Goal: Task Accomplishment & Management: Manage account settings

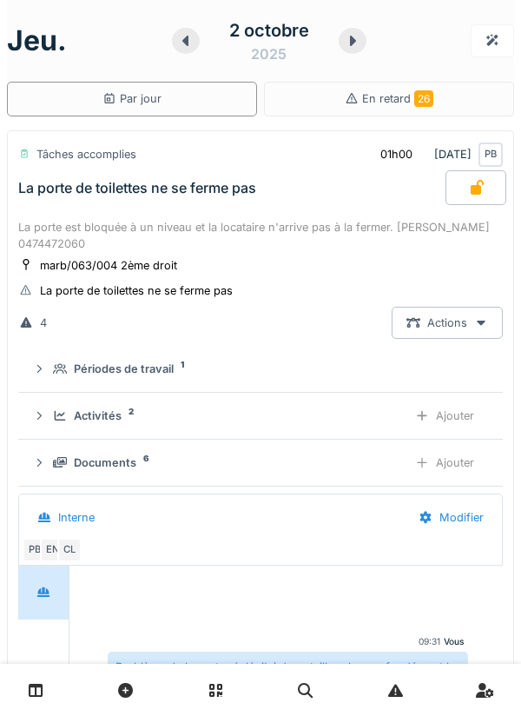
scroll to position [1356, 0]
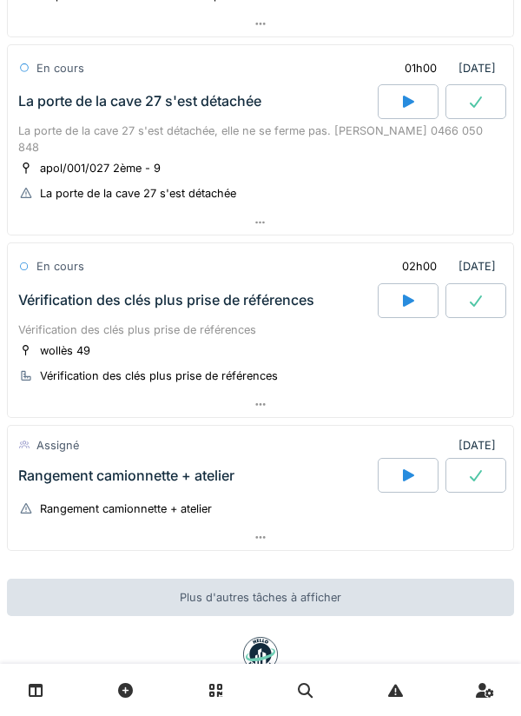
scroll to position [318, 0]
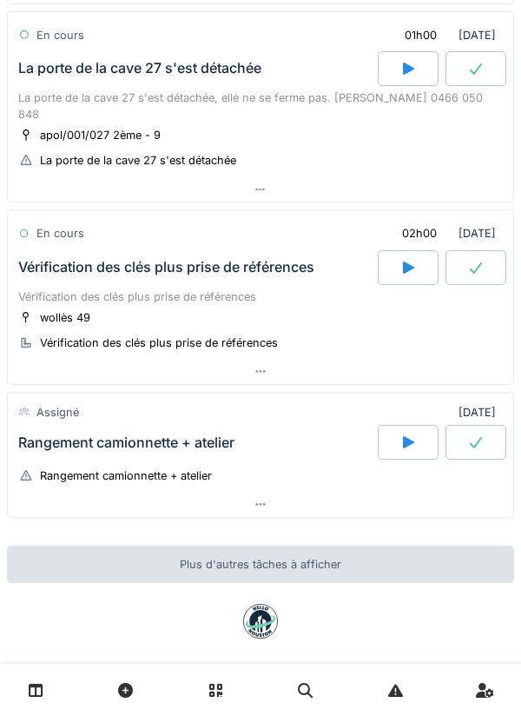
click at [396, 427] on div at bounding box center [408, 442] width 61 height 35
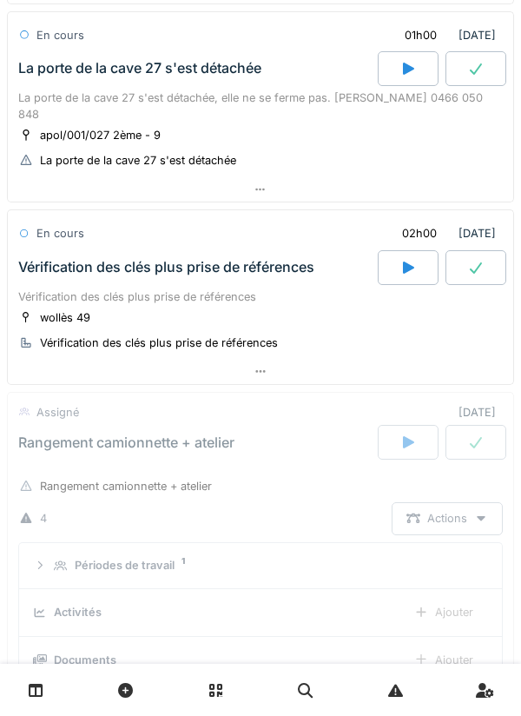
scroll to position [608, 0]
